Goal: Information Seeking & Learning: Check status

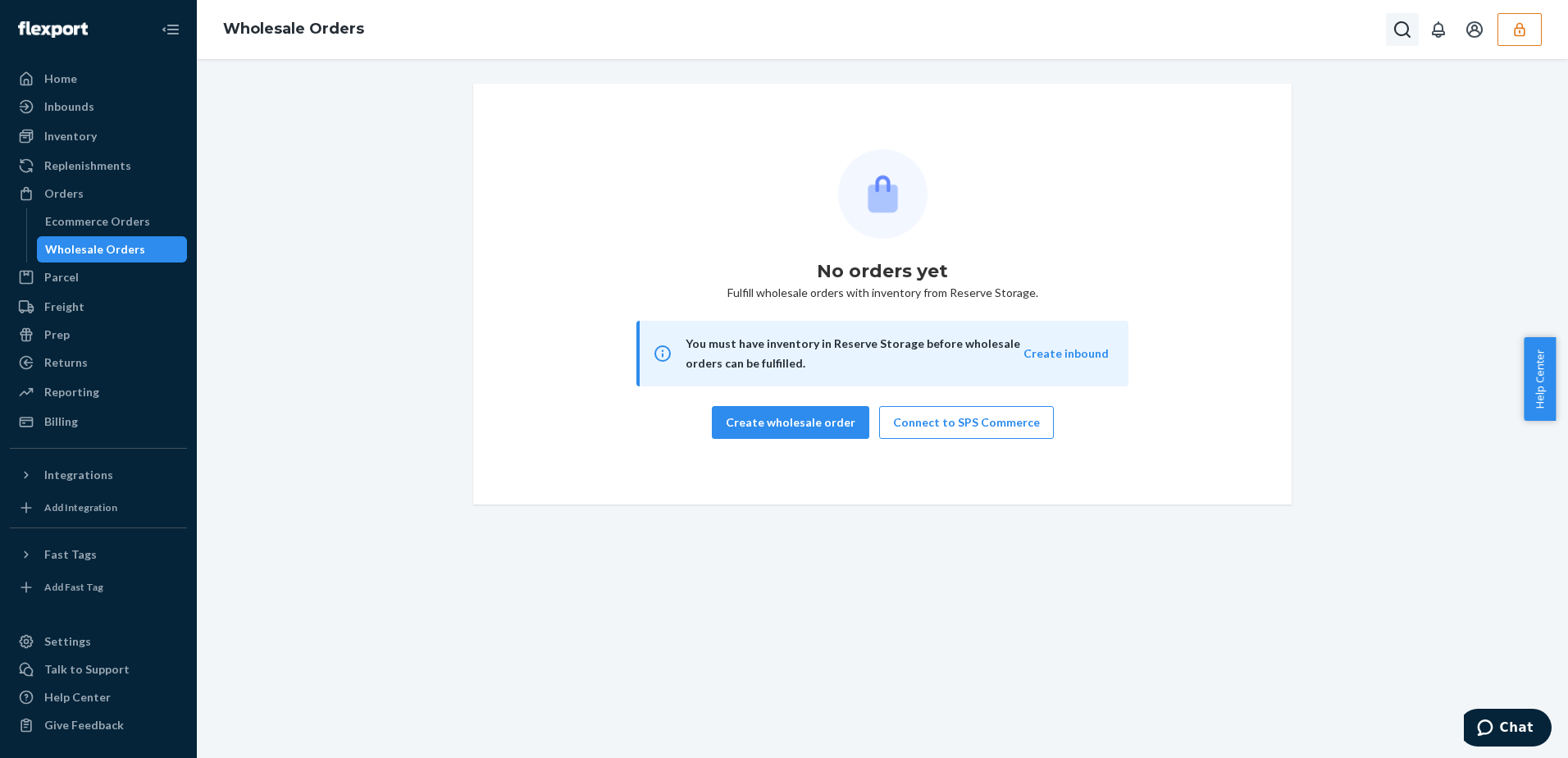
click at [1388, 31] on button "Open Search Box" at bounding box center [1403, 29] width 32 height 32
type input "10001531388"
click at [1074, 64] on div "No orders yet Fulfill wholesale orders with inventory from Reserve Storage. You…" at bounding box center [882, 408] width 1371 height 699
click at [1404, 26] on icon "Close Search" at bounding box center [1403, 29] width 16 height 16
click at [84, 111] on div "Inbounds" at bounding box center [69, 106] width 50 height 16
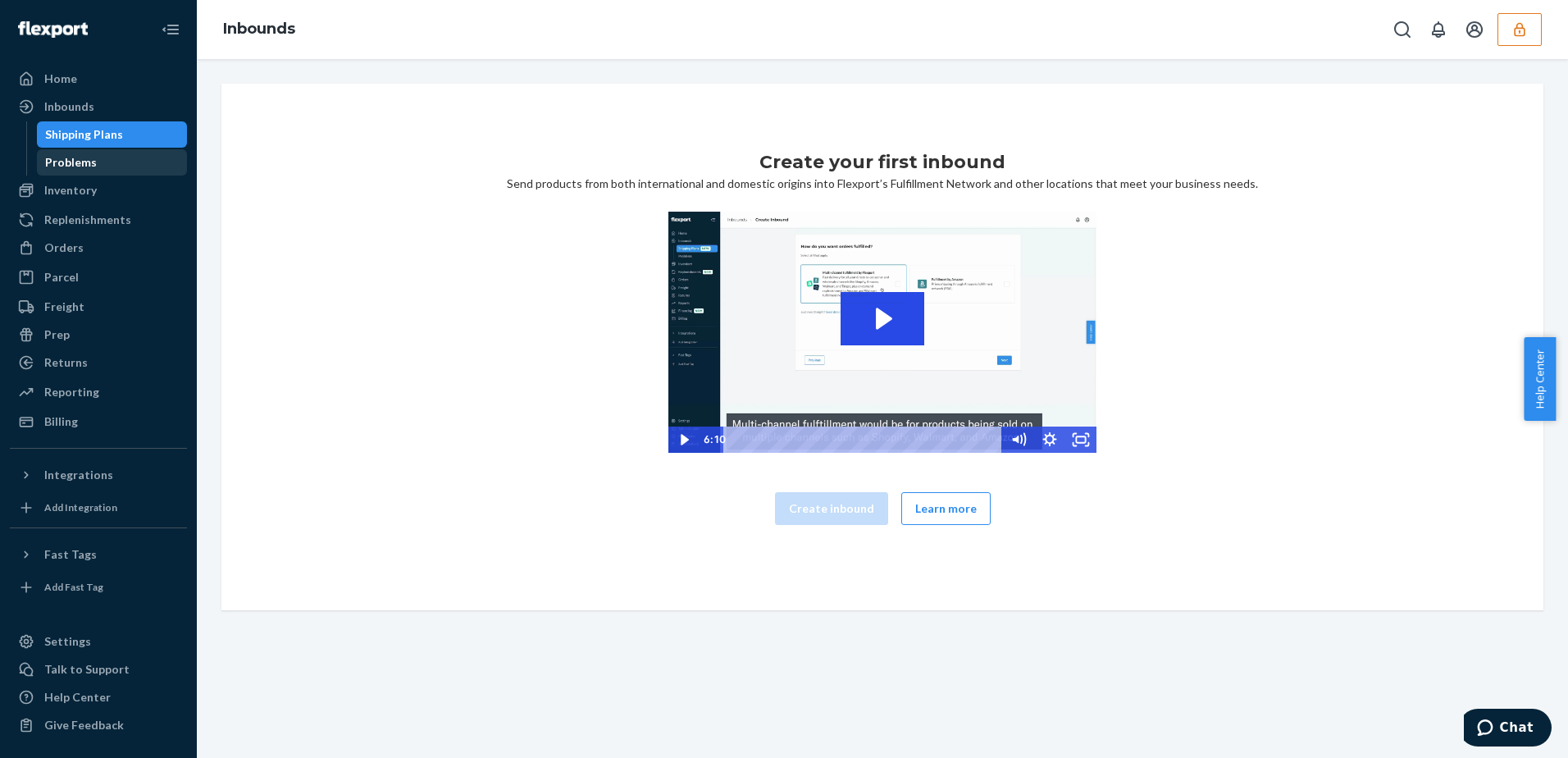
click at [84, 163] on div "Problems" at bounding box center [71, 162] width 52 height 16
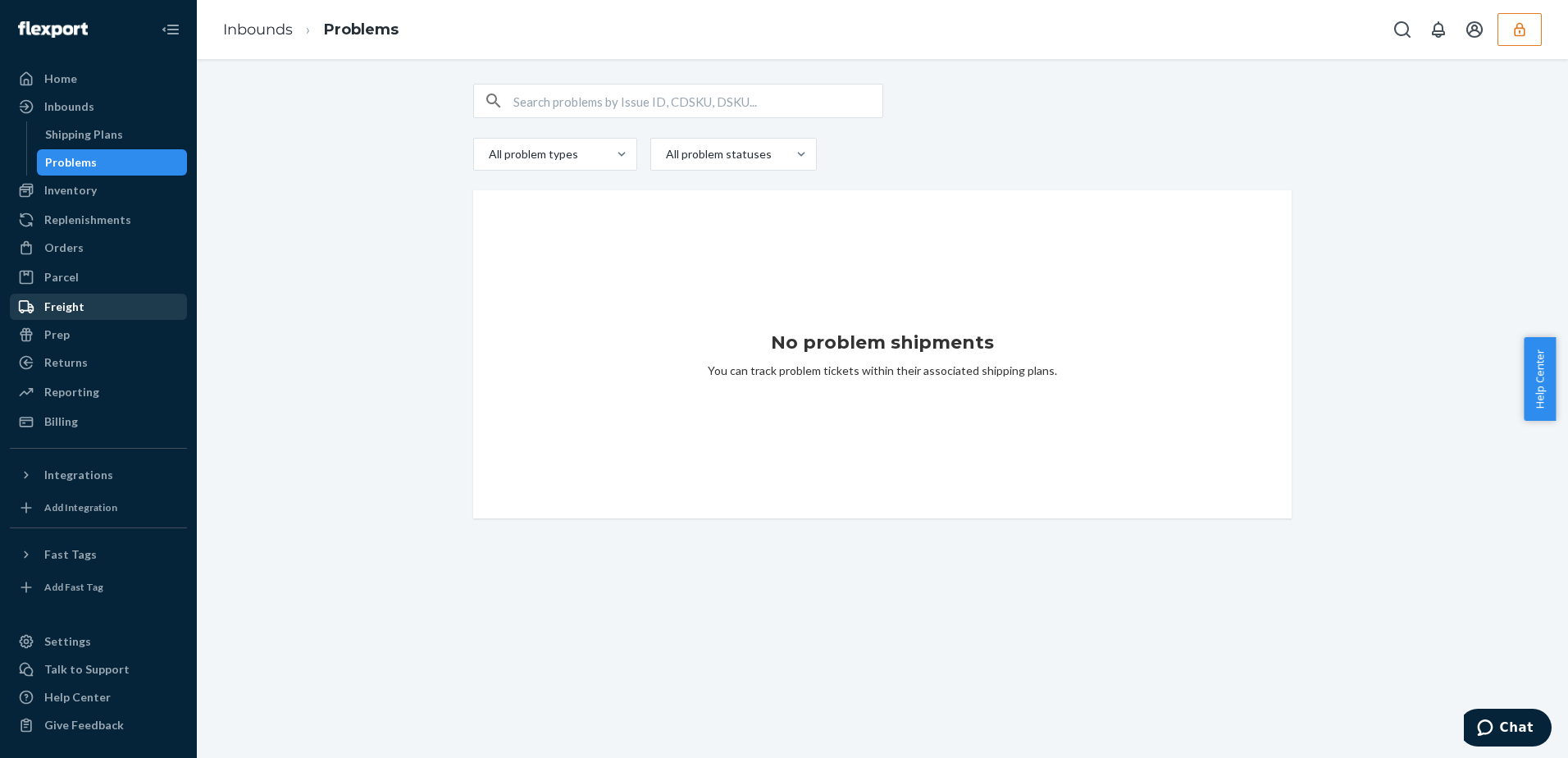
click at [80, 304] on div "Freight" at bounding box center [64, 306] width 40 height 16
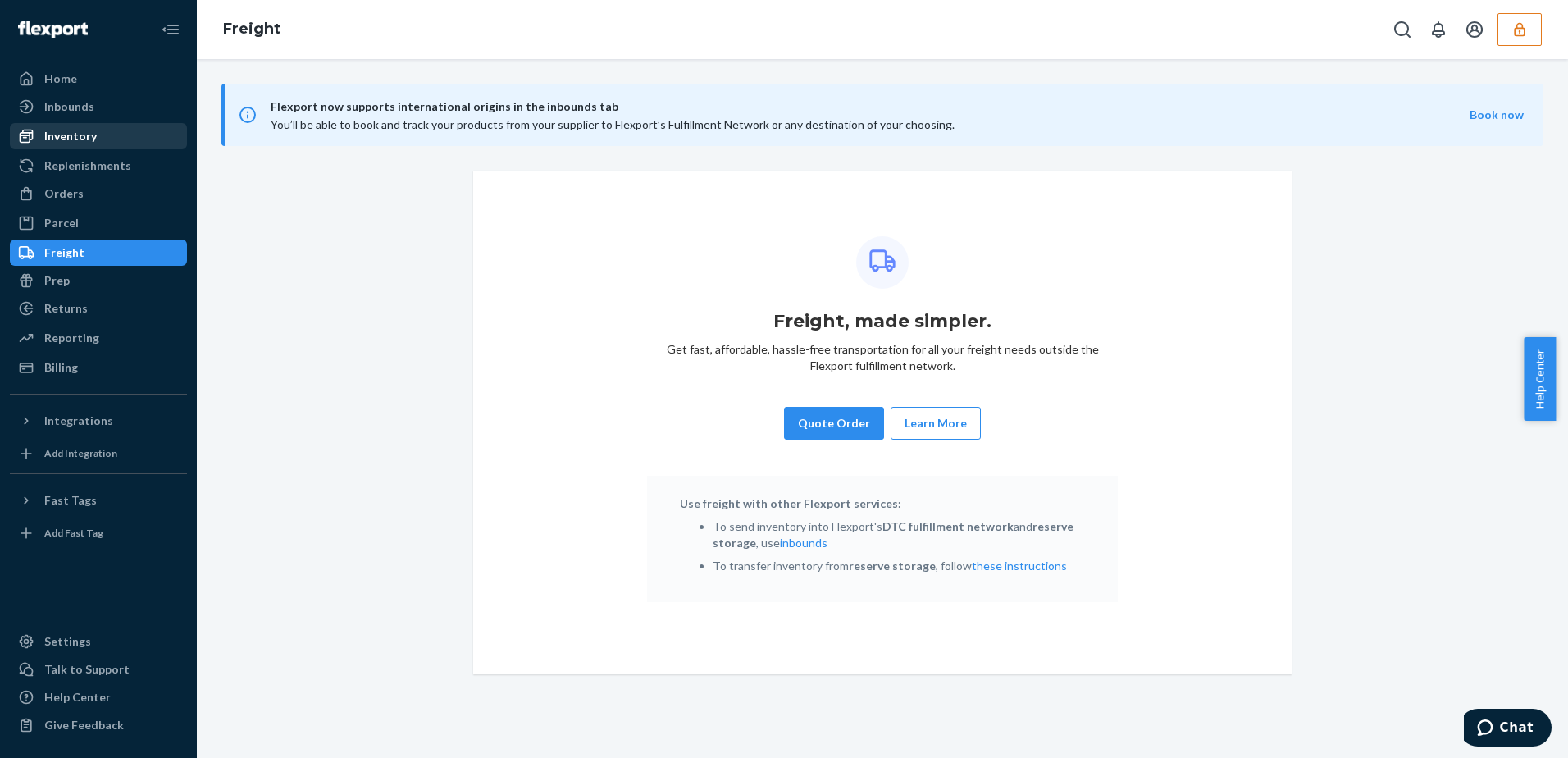
click at [77, 135] on div "Inventory" at bounding box center [71, 136] width 53 height 16
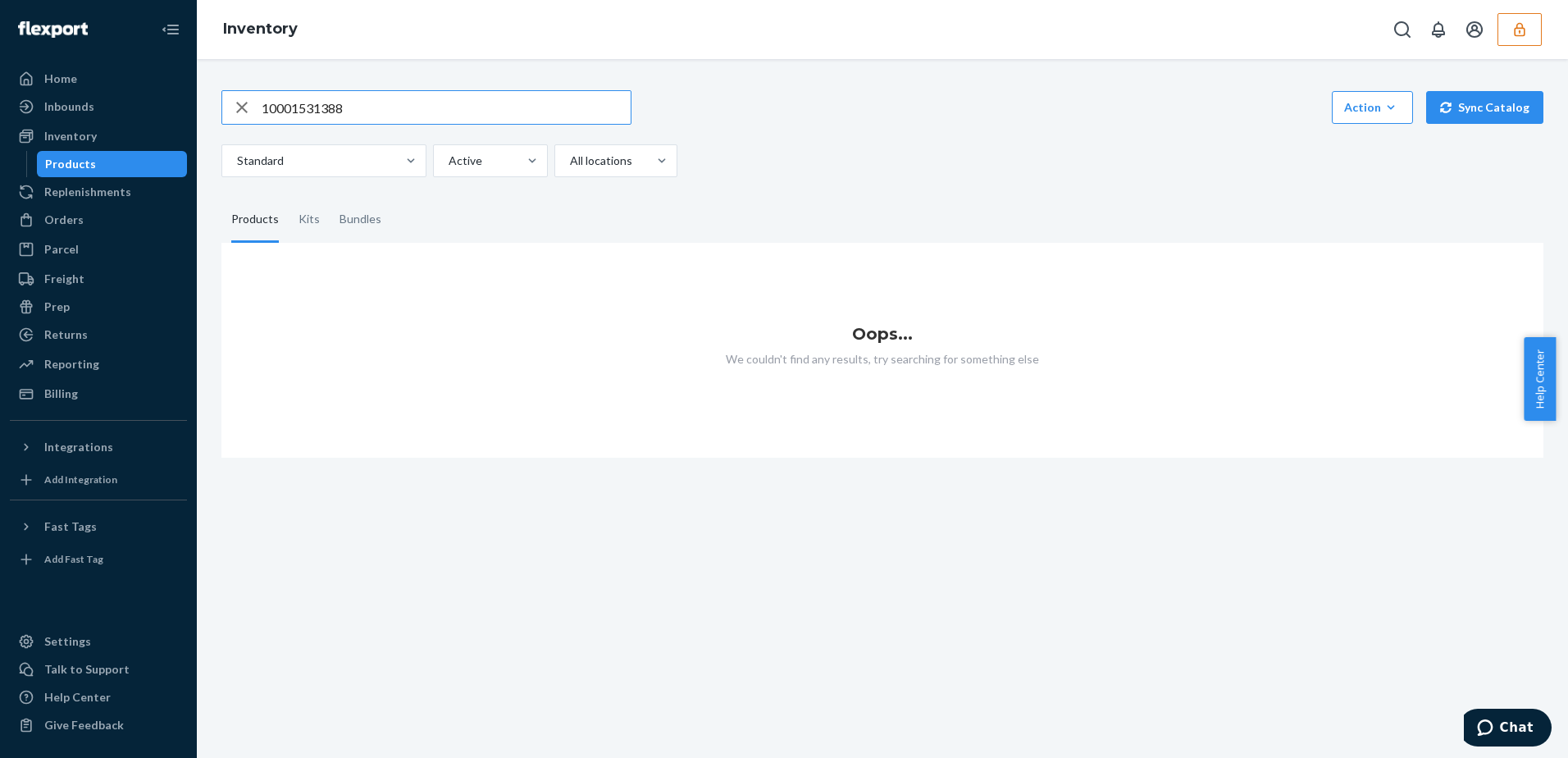
type input "10001531388"
click at [512, 154] on div at bounding box center [489, 160] width 84 height 20
click at [448, 154] on input "Active" at bounding box center [448, 160] width 2 height 16
click at [512, 154] on div at bounding box center [489, 160] width 84 height 20
click at [448, 154] on input "option Active focused, 1 of 2. 2 results available. Use Up and Down to choose o…" at bounding box center [448, 160] width 2 height 16
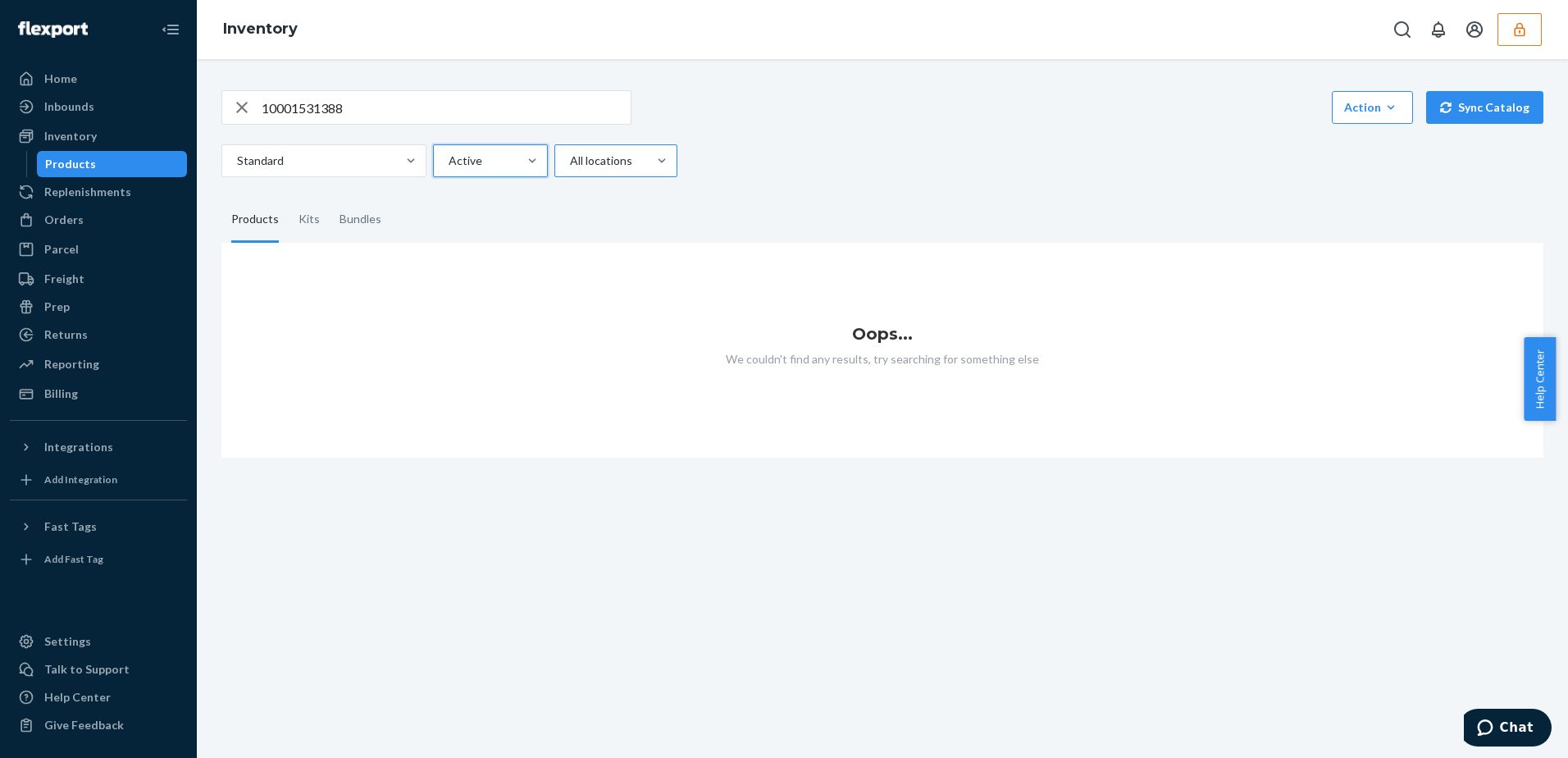
click at [604, 159] on div at bounding box center [614, 160] width 92 height 20
click at [570, 159] on input "All locations" at bounding box center [569, 160] width 2 height 16
click at [243, 158] on div at bounding box center [322, 160] width 174 height 20
click at [237, 158] on input "Standard" at bounding box center [236, 160] width 2 height 16
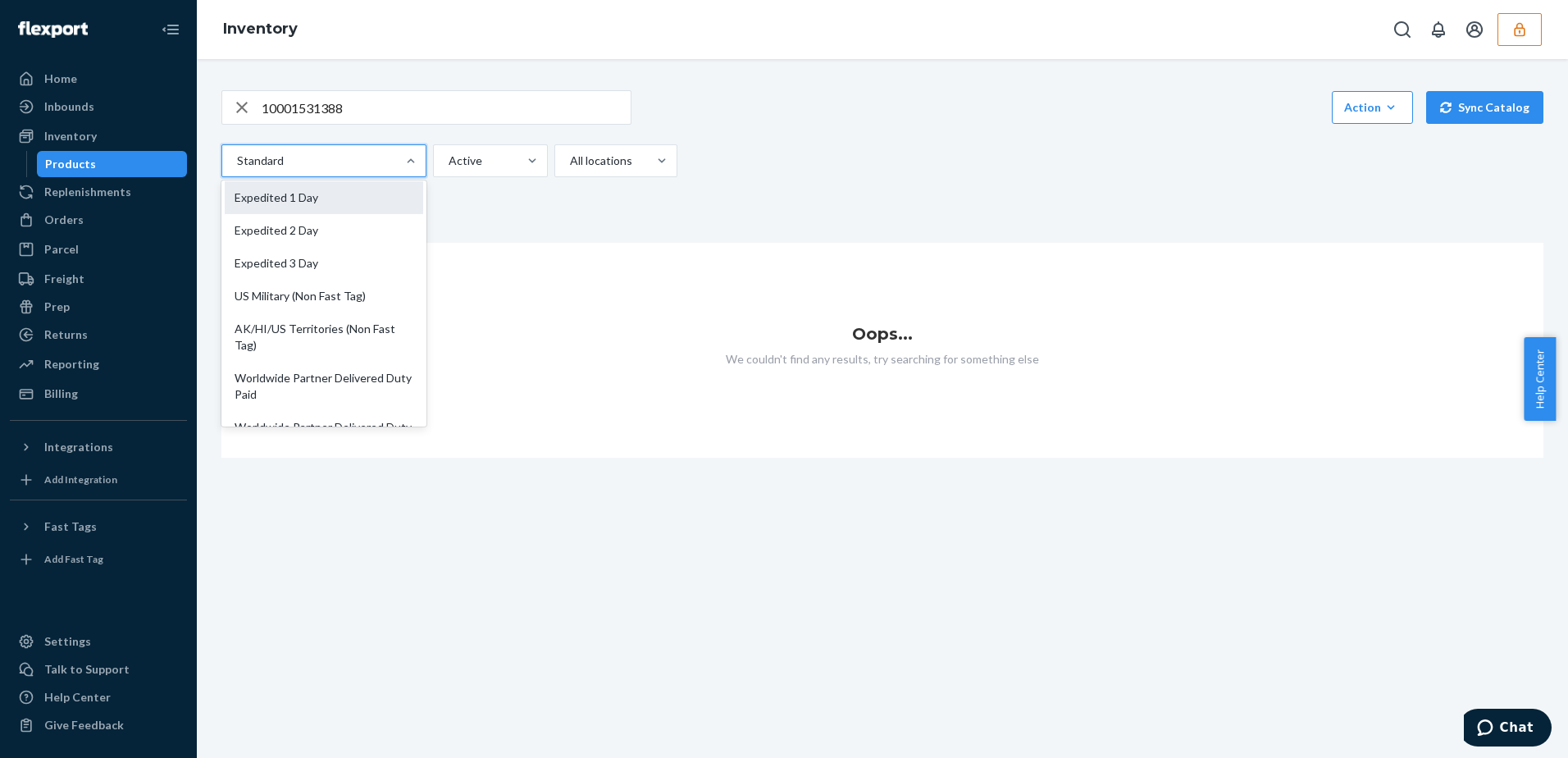
scroll to position [252, 0]
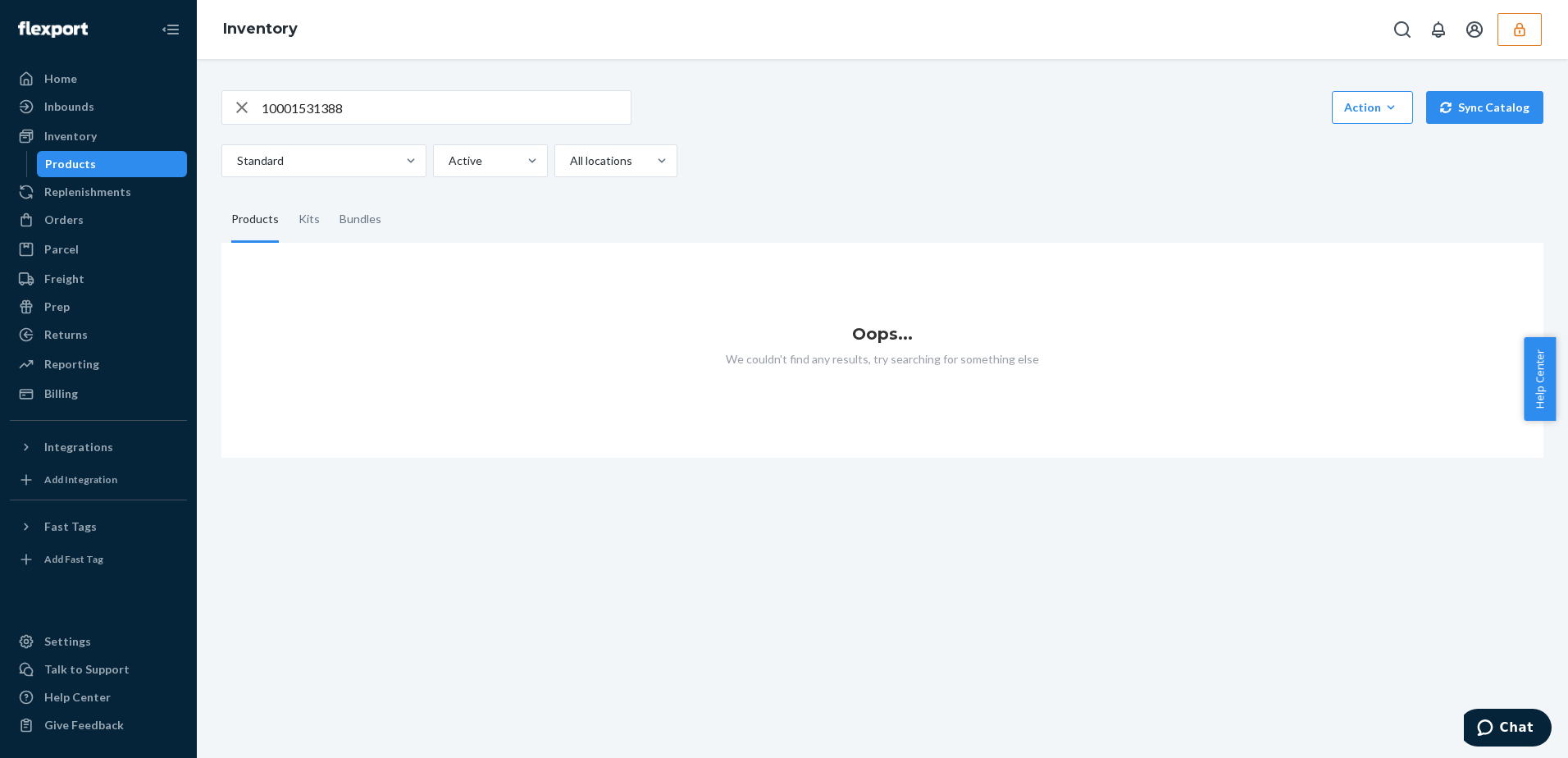
drag, startPoint x: 627, startPoint y: 261, endPoint x: 519, endPoint y: 223, distance: 114.5
click at [628, 262] on div "Oops... We couldn't find any results, try searching for something else" at bounding box center [883, 350] width 1323 height 215
click at [63, 77] on div "Home" at bounding box center [61, 78] width 32 height 16
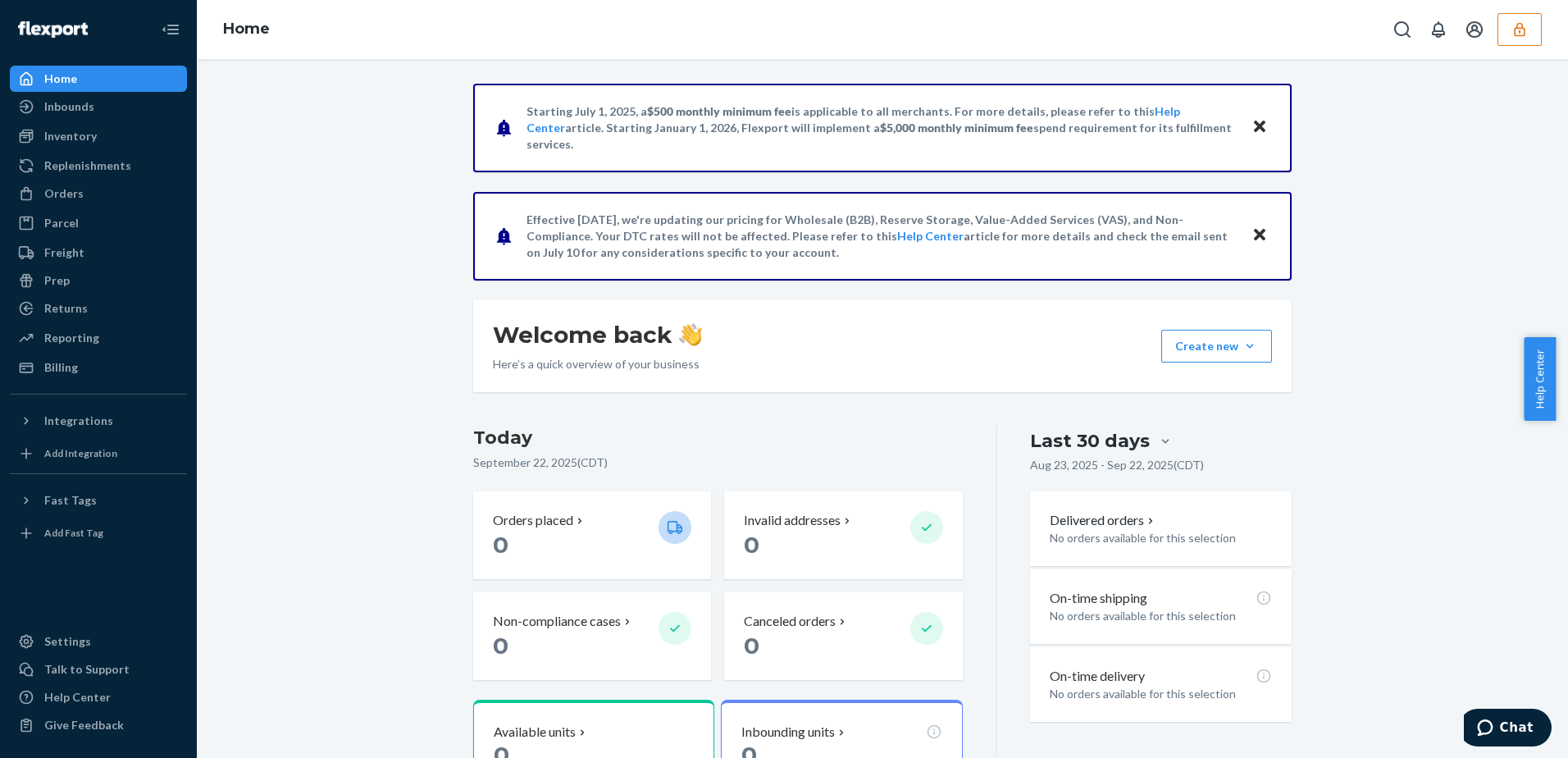
drag, startPoint x: 1519, startPoint y: 37, endPoint x: 1542, endPoint y: 39, distance: 23.1
click at [1526, 37] on icon "button" at bounding box center [1519, 29] width 16 height 16
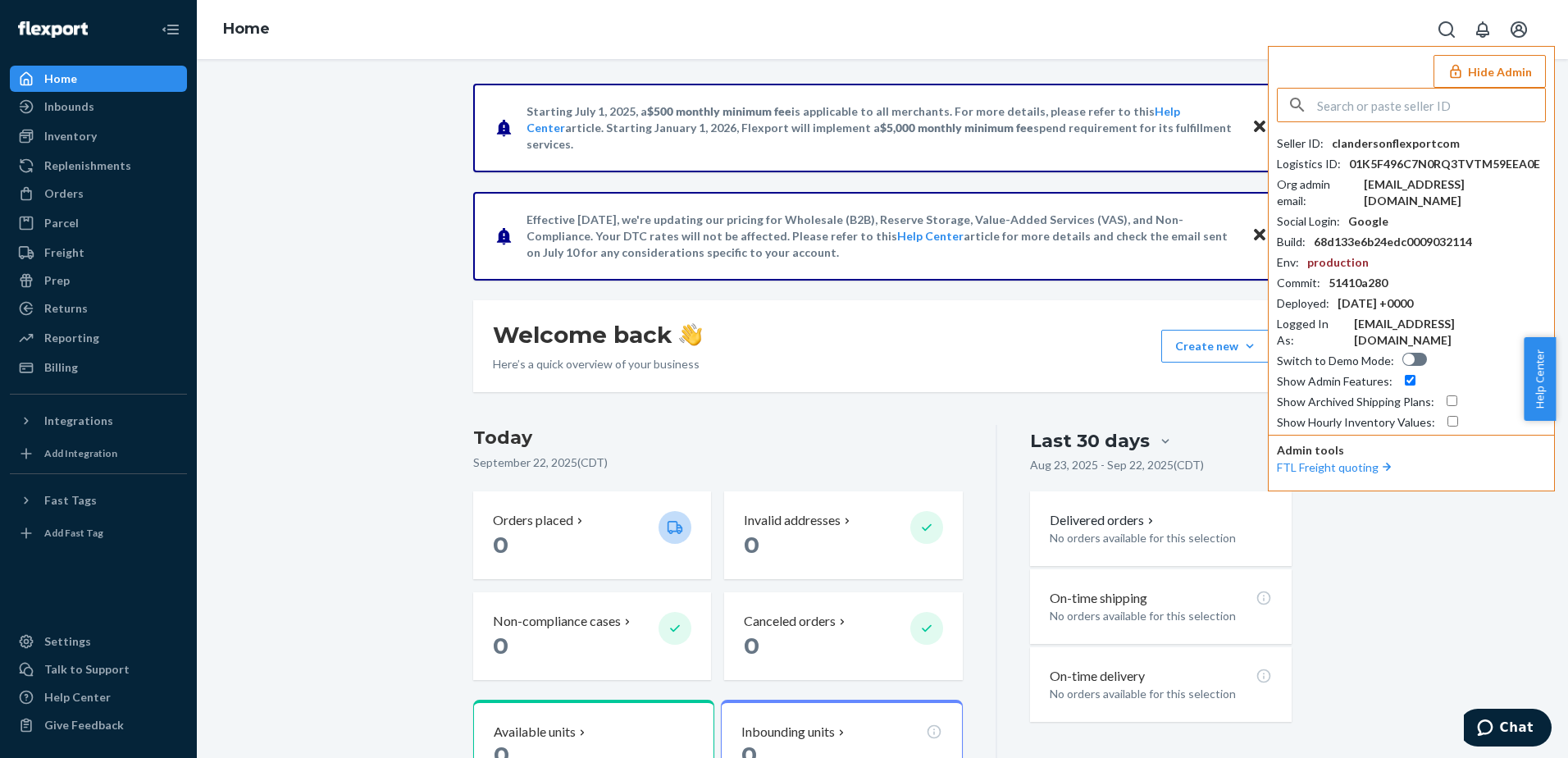
paste input "10001531388"
type input "10001531388"
drag, startPoint x: 1432, startPoint y: 100, endPoint x: 1273, endPoint y: 115, distance: 159.7
click at [1273, 115] on div "Hide Admin 10001531388 No seller found Seller ID : clandersonflexportcom Logist…" at bounding box center [1411, 269] width 287 height 446
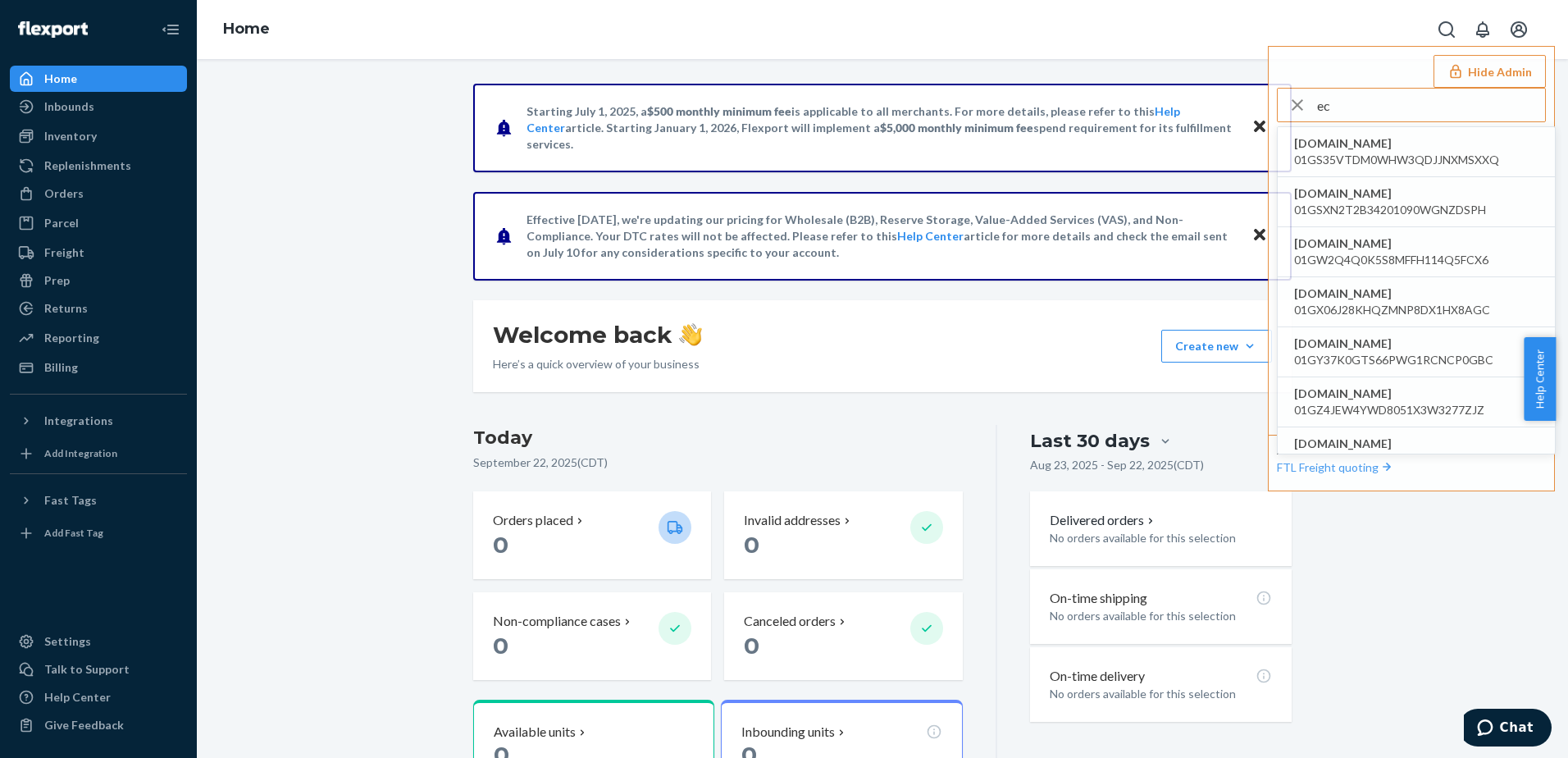
type input "e"
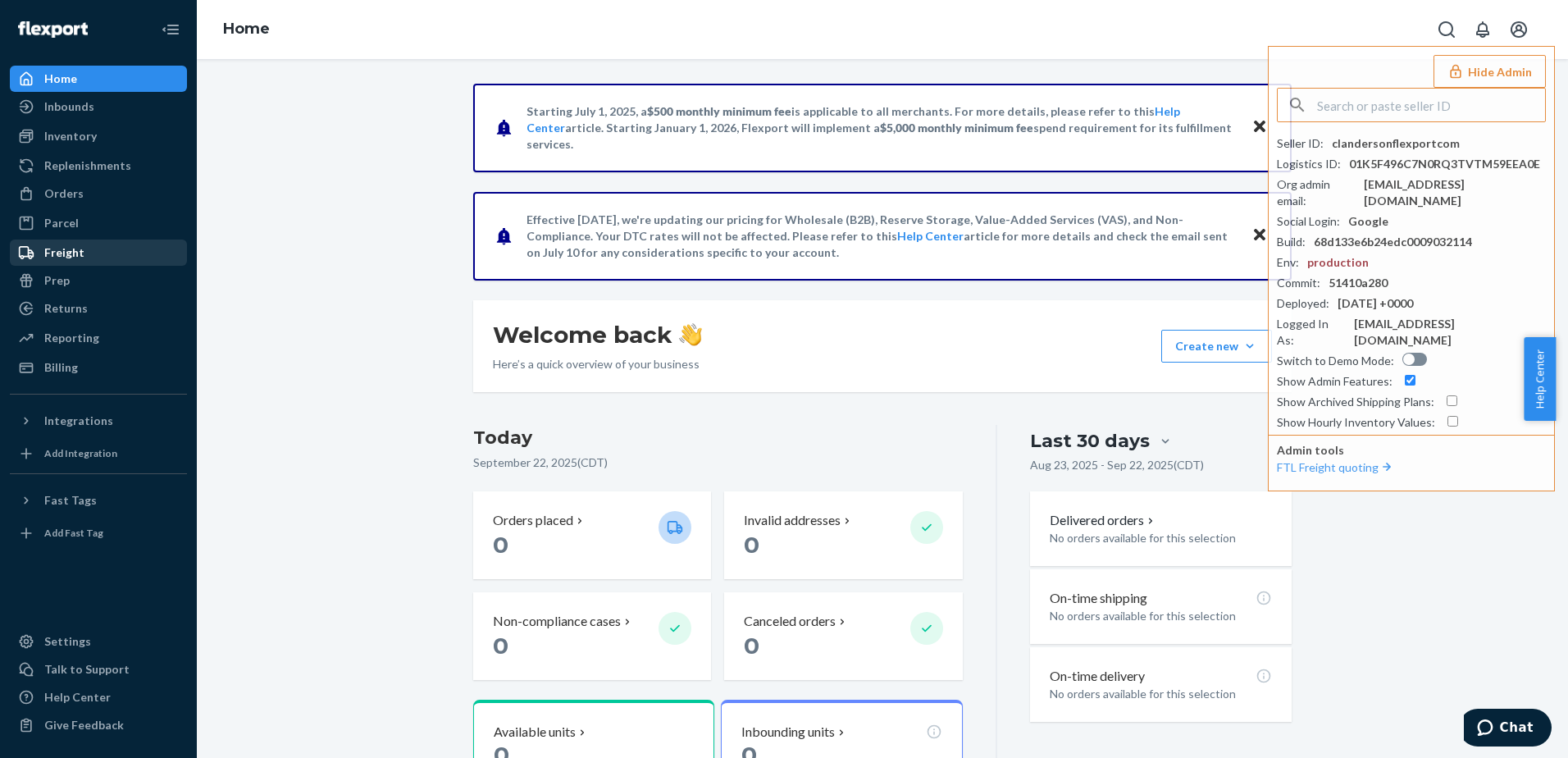
click at [124, 247] on div "Freight" at bounding box center [98, 252] width 174 height 23
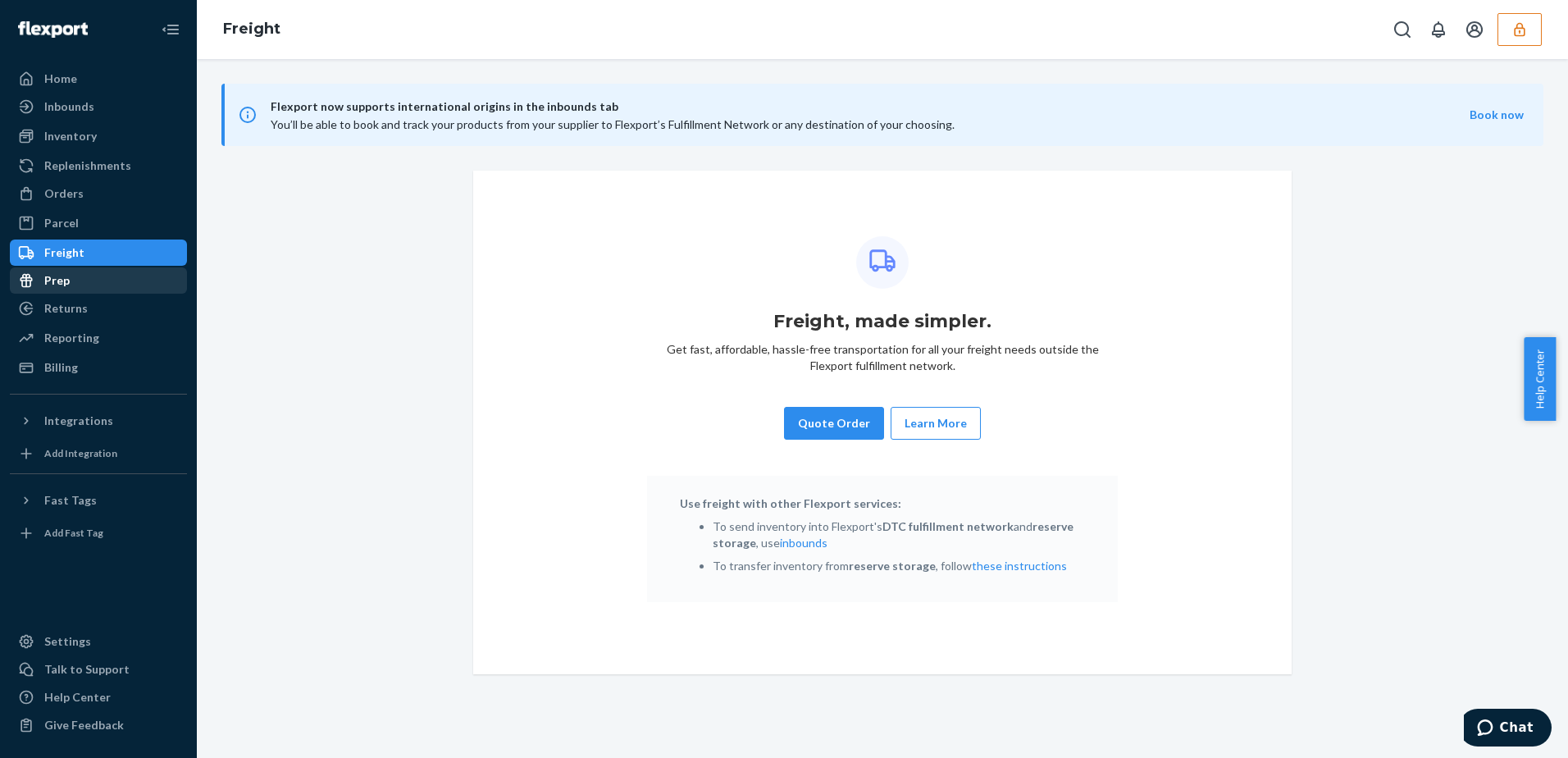
click at [112, 281] on div "Prep" at bounding box center [98, 281] width 174 height 23
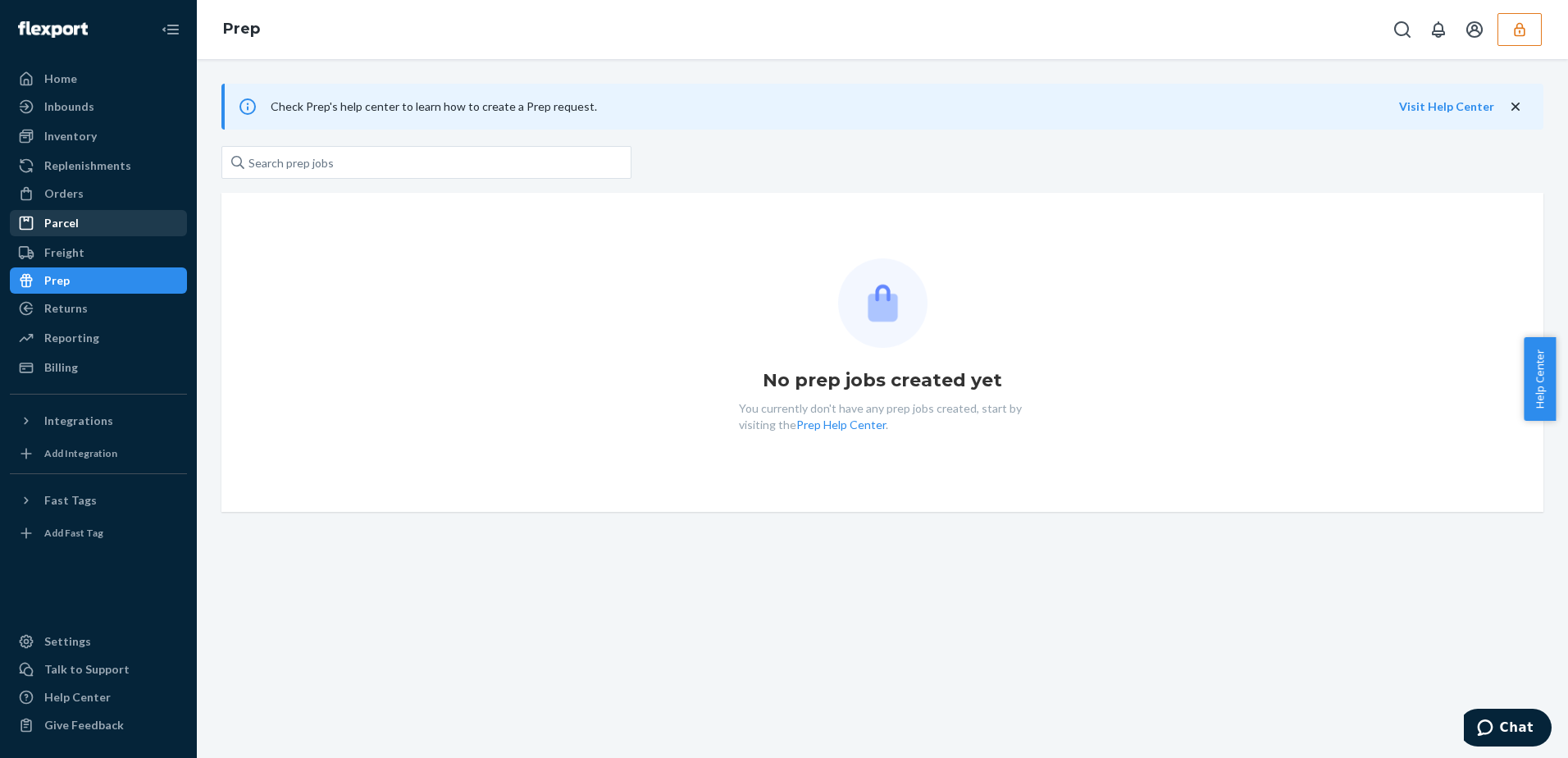
click at [108, 222] on div "Parcel" at bounding box center [98, 223] width 174 height 23
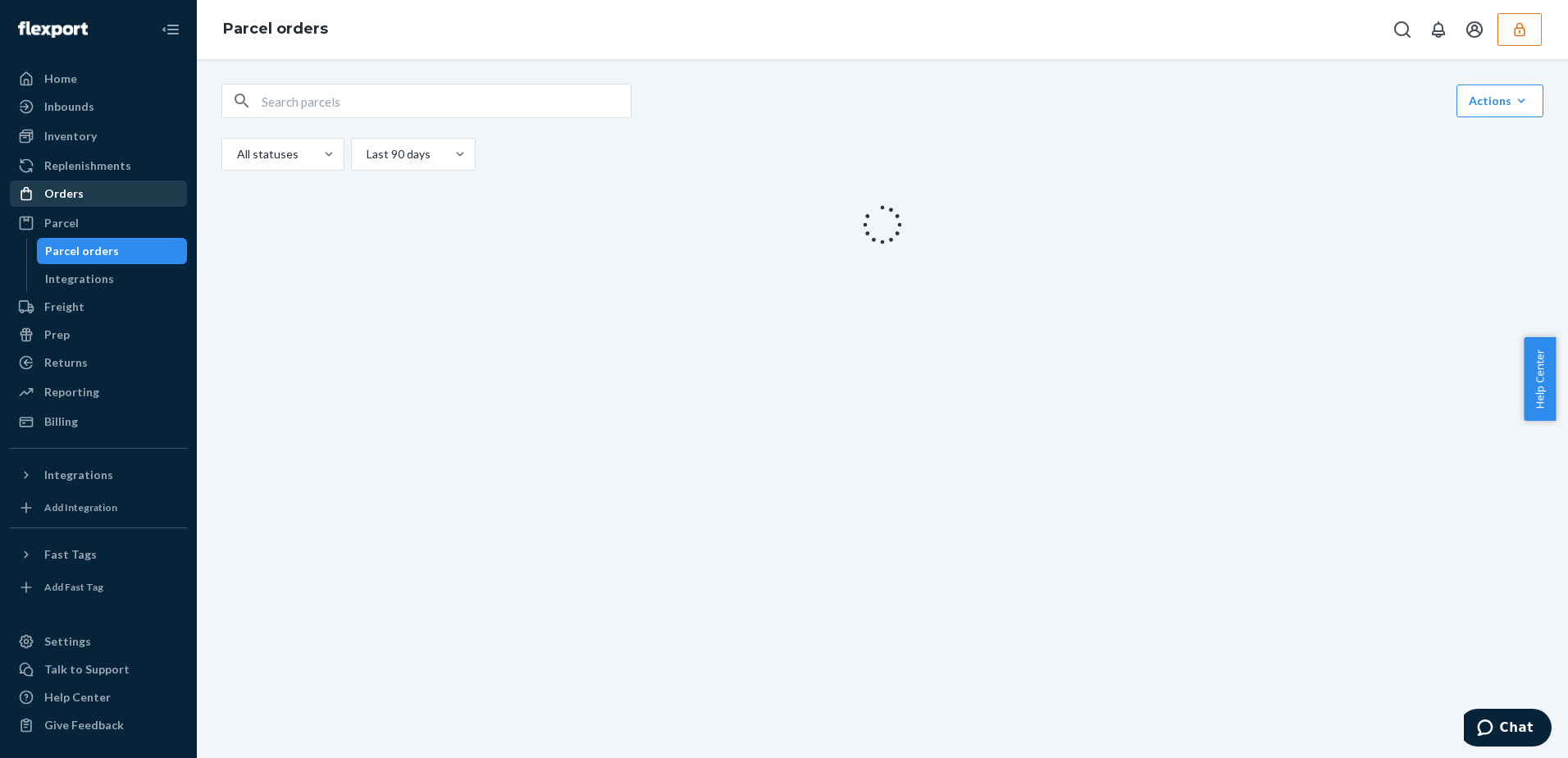
click at [107, 195] on div "Orders" at bounding box center [98, 194] width 174 height 23
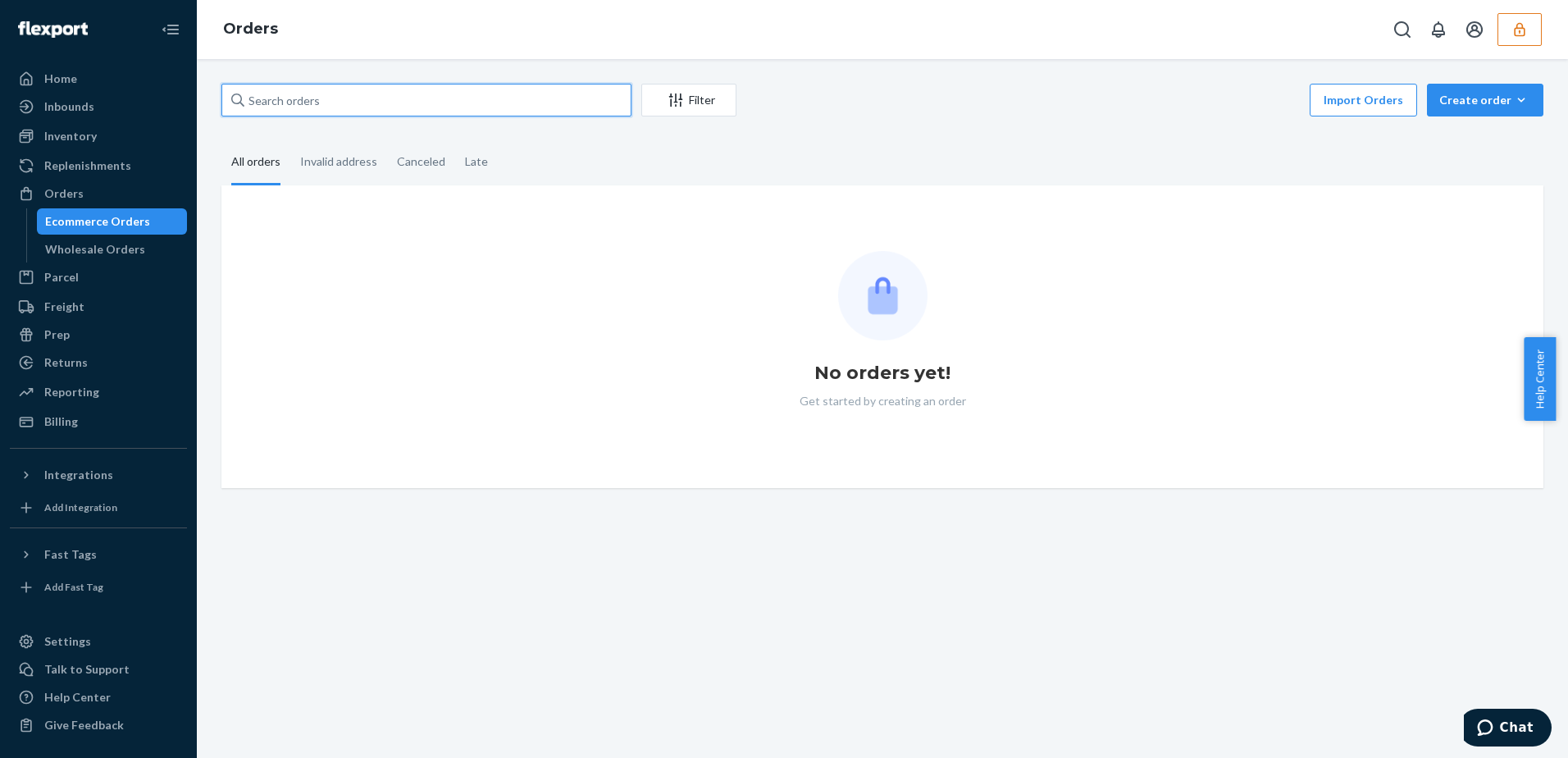
click at [326, 104] on input "text" at bounding box center [426, 100] width 410 height 32
paste input "10001531388"
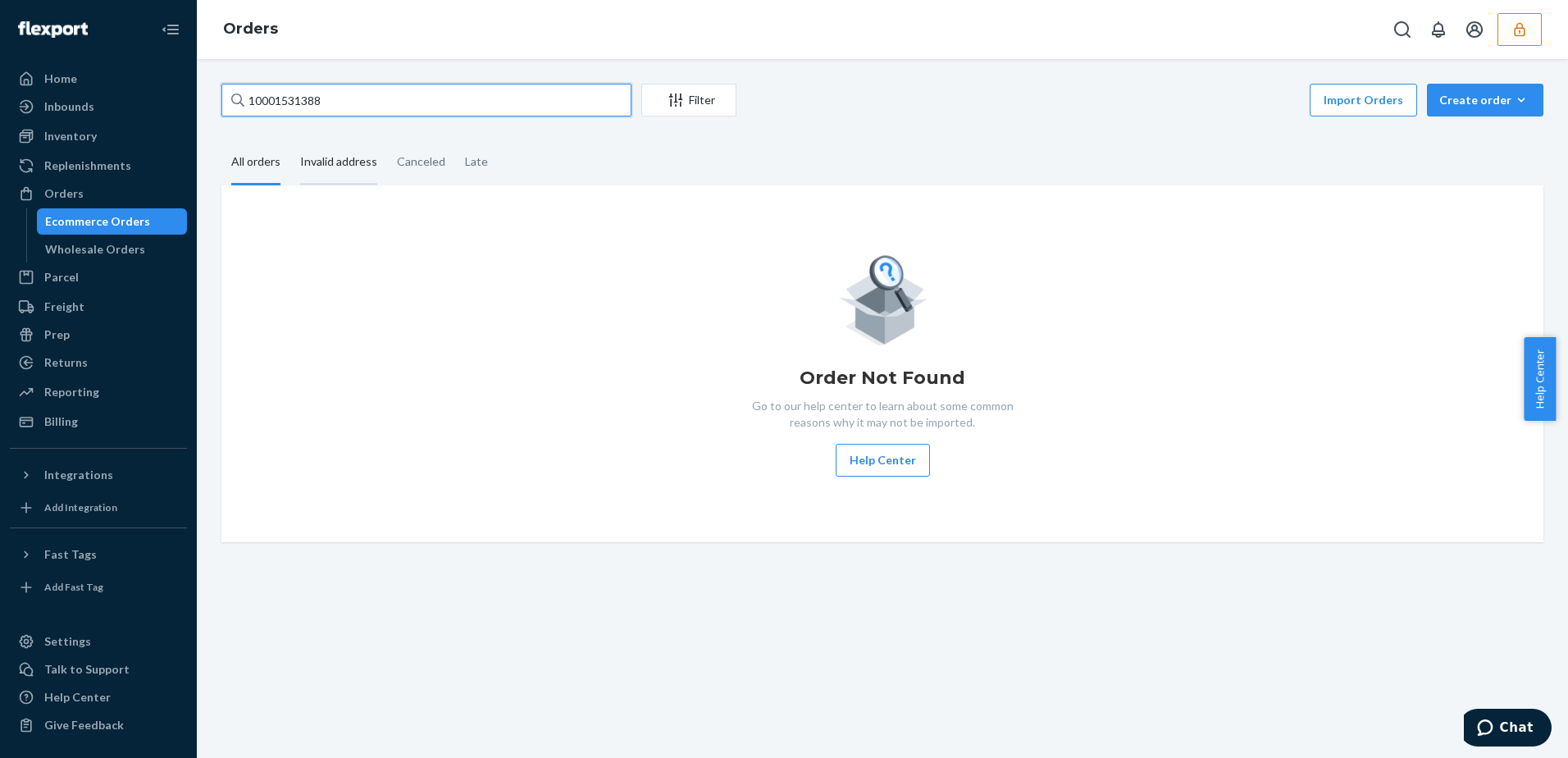
type input "10001531388"
click at [317, 170] on div "Invalid address" at bounding box center [338, 163] width 77 height 45
click at [291, 141] on input "Invalid address" at bounding box center [291, 141] width 0 height 0
click at [254, 171] on div "All orders" at bounding box center [256, 163] width 49 height 45
click at [222, 141] on input "All orders" at bounding box center [222, 141] width 0 height 0
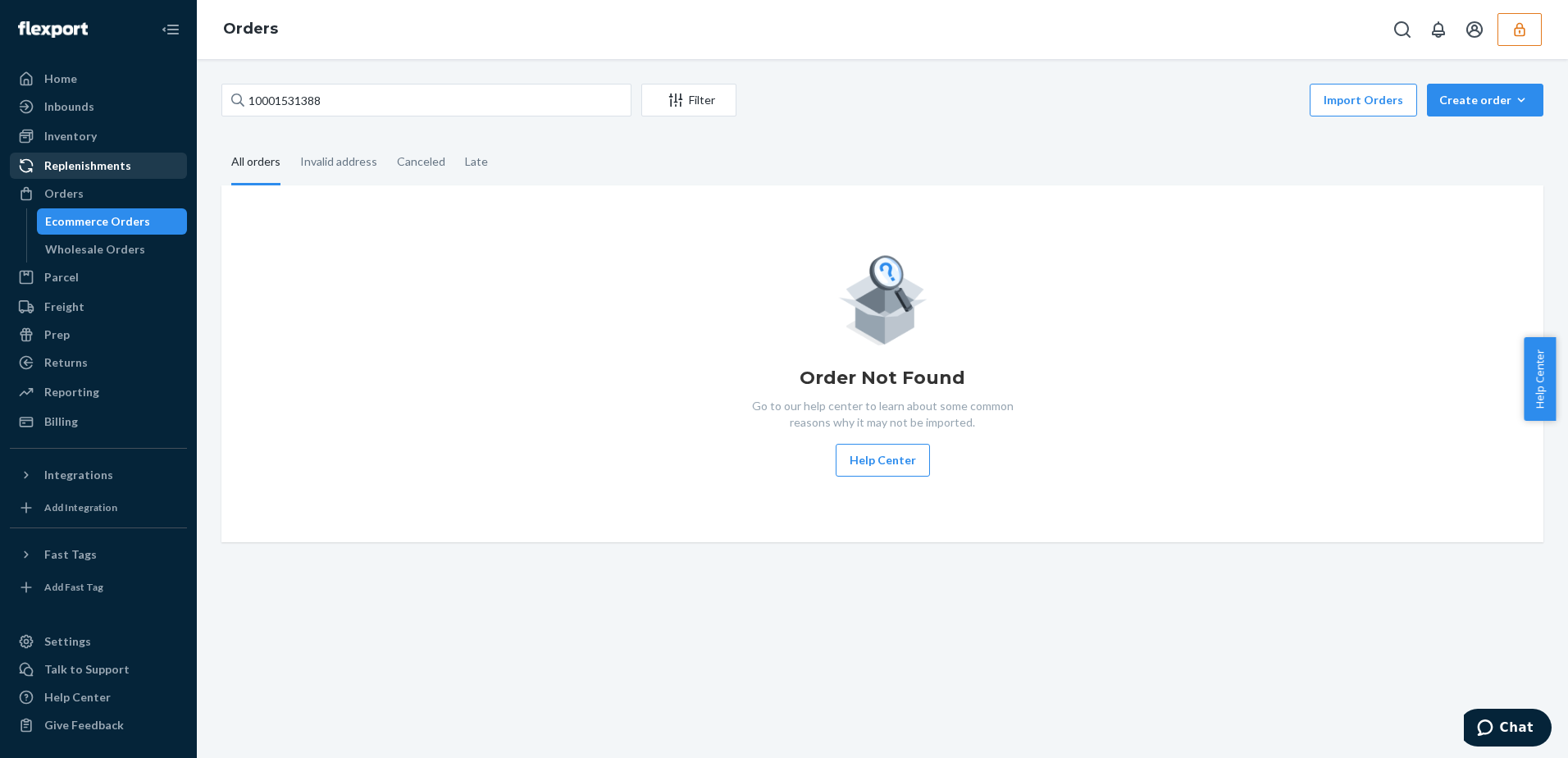
click at [118, 174] on div "Replenishments" at bounding box center [98, 165] width 174 height 23
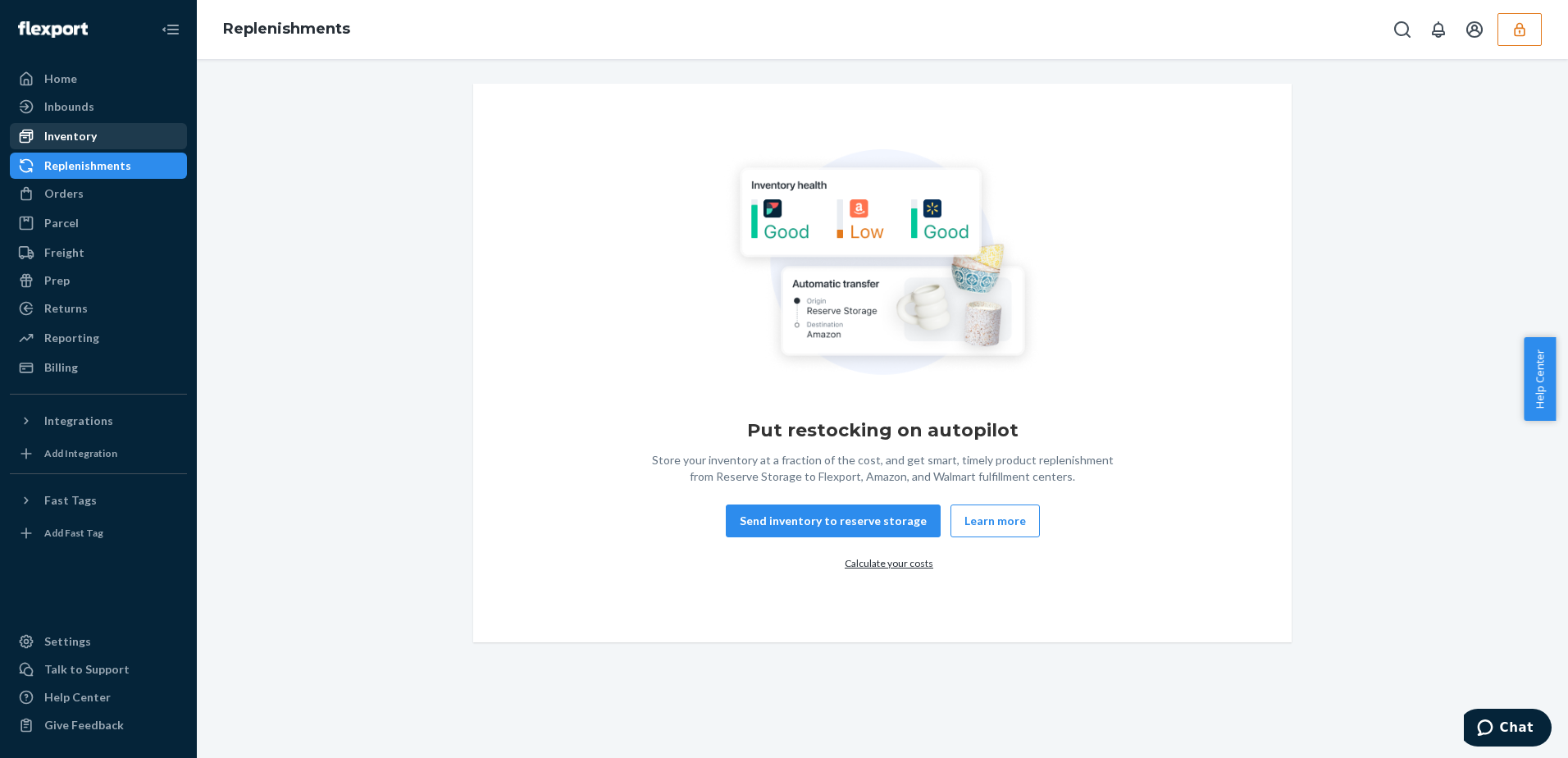
click at [104, 136] on div "Inventory" at bounding box center [98, 136] width 174 height 23
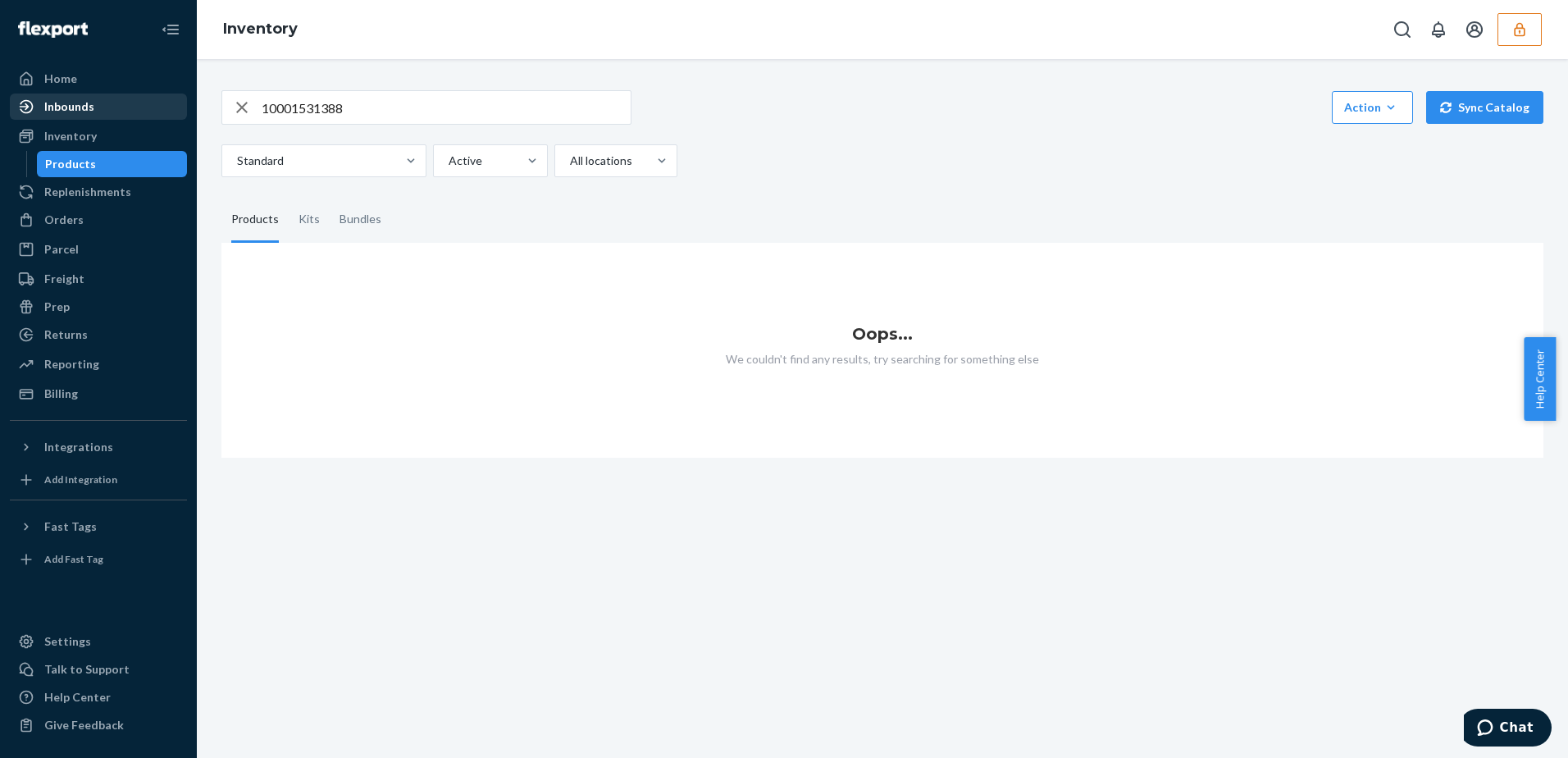
click at [105, 103] on div "Inbounds" at bounding box center [98, 107] width 174 height 23
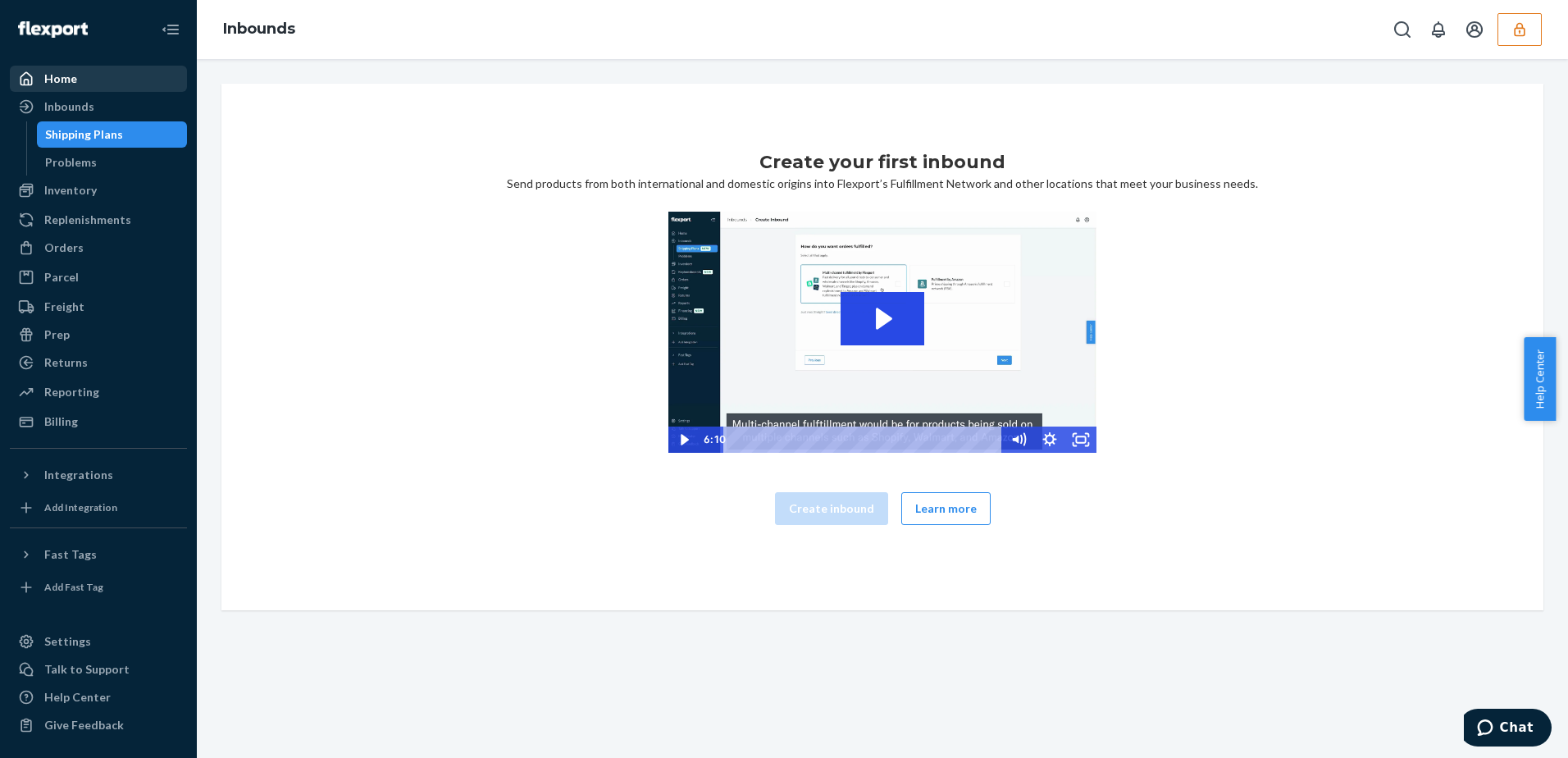
click at [105, 82] on div "Home" at bounding box center [98, 78] width 174 height 23
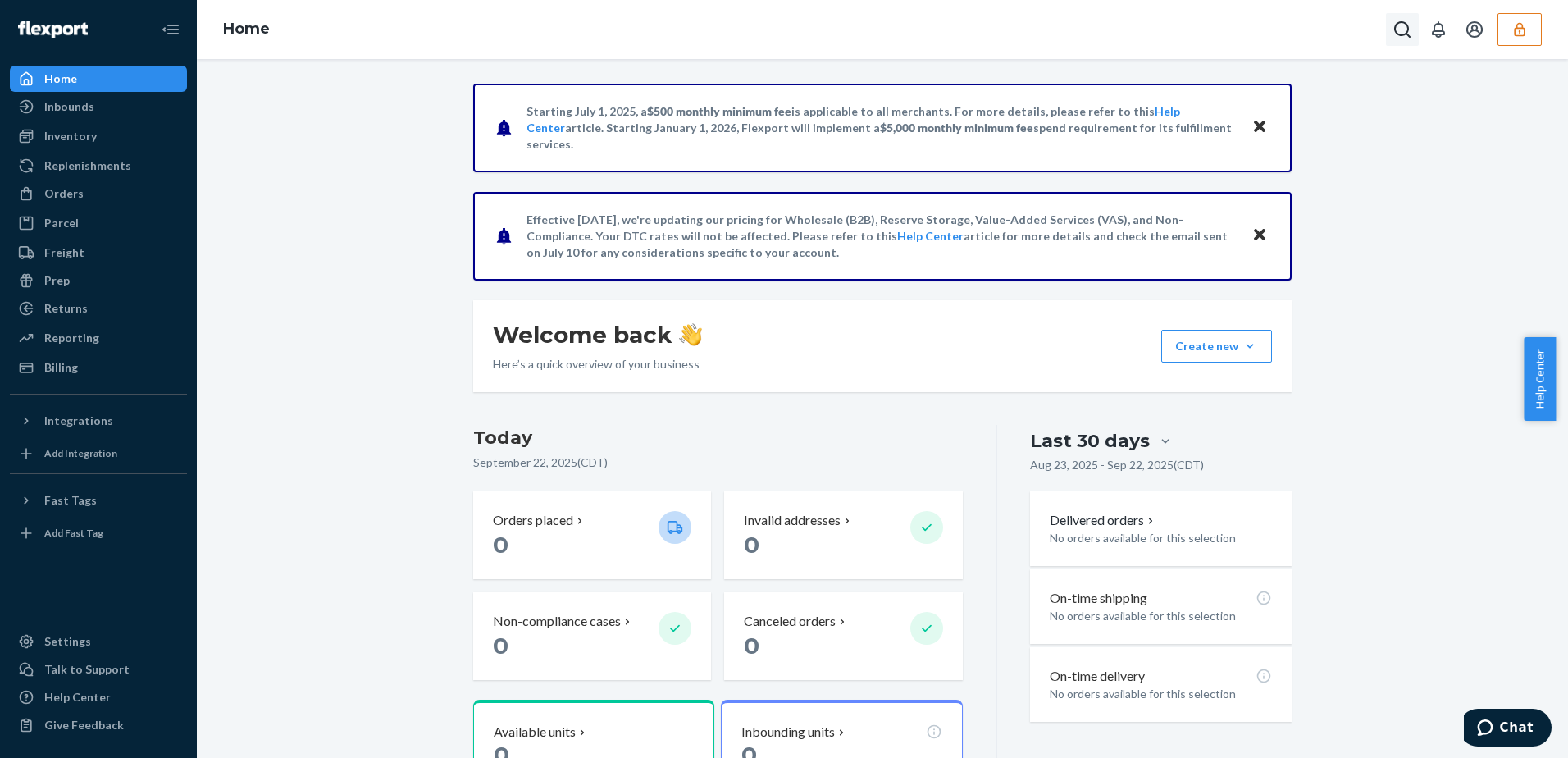
click at [1401, 30] on icon "Open Search Box" at bounding box center [1402, 29] width 20 height 20
click at [1224, 33] on input "Search Input" at bounding box center [1281, 29] width 202 height 16
type input "2005099"
click at [1402, 26] on icon "Close Search" at bounding box center [1403, 29] width 16 height 16
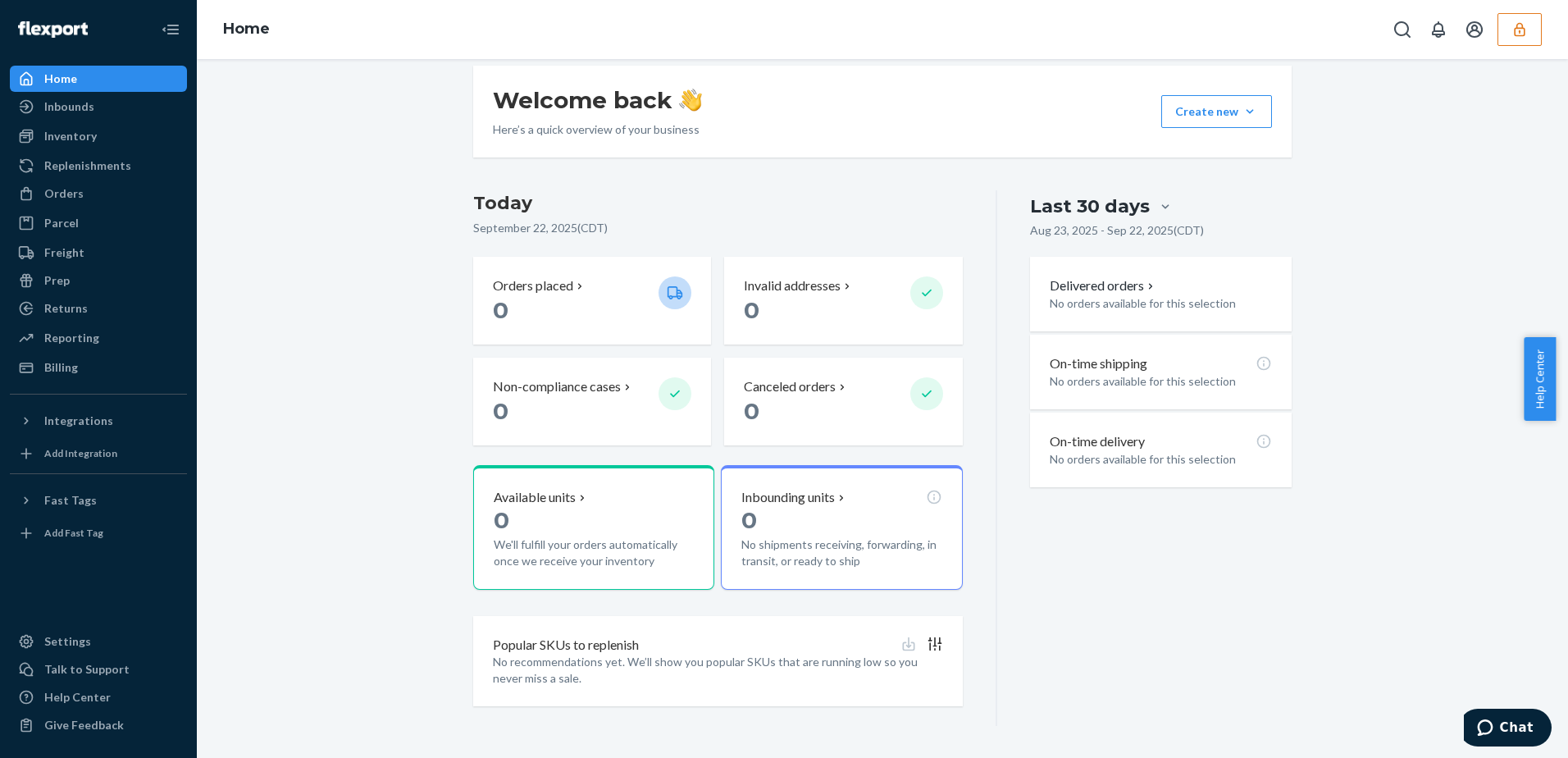
scroll to position [235, 0]
